Goal: Task Accomplishment & Management: Use online tool/utility

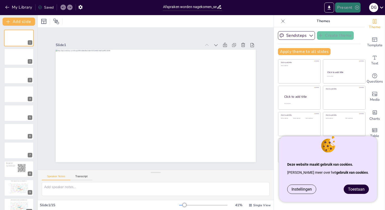
click at [344, 7] on button "Present" at bounding box center [347, 8] width 25 height 10
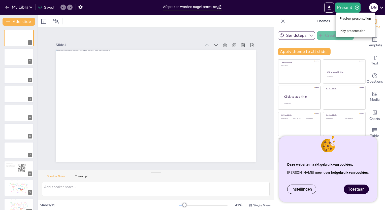
click at [344, 30] on li "Play presentation" at bounding box center [356, 31] width 40 height 8
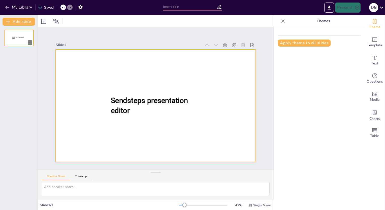
type input "Afspraken worden nagekomen_sessie september.pptx"
